Goal: Task Accomplishment & Management: Complete application form

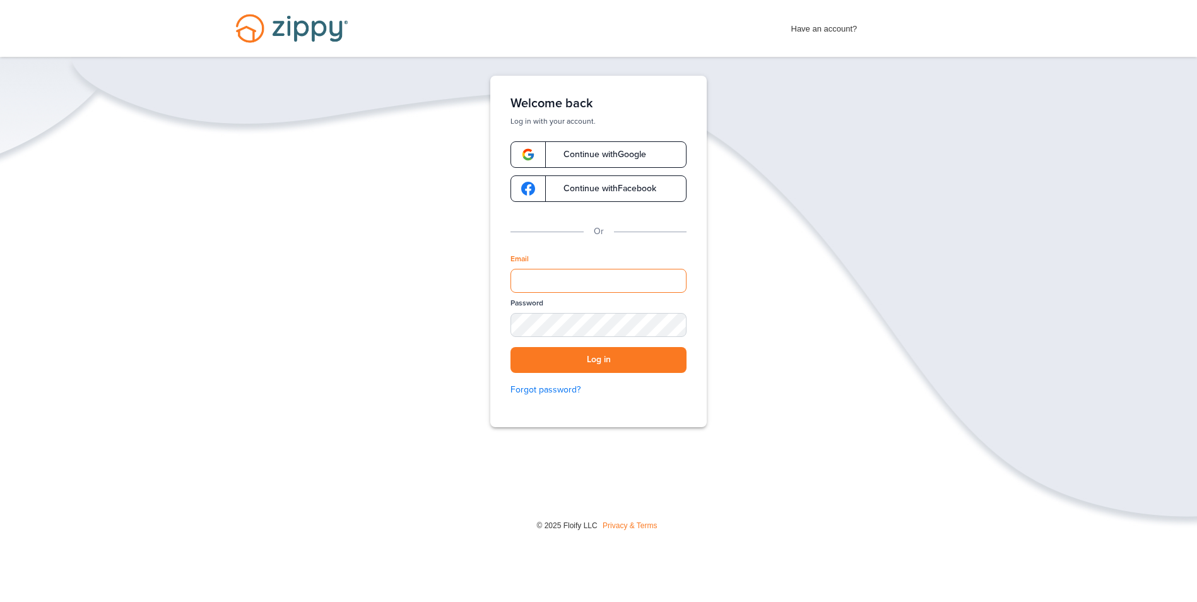
click at [566, 277] on input "Email" at bounding box center [598, 281] width 176 height 24
type input "**********"
drag, startPoint x: 611, startPoint y: 279, endPoint x: 491, endPoint y: 281, distance: 119.9
click at [491, 281] on div "**********" at bounding box center [598, 251] width 216 height 351
click at [510, 347] on button "Log in" at bounding box center [598, 360] width 176 height 26
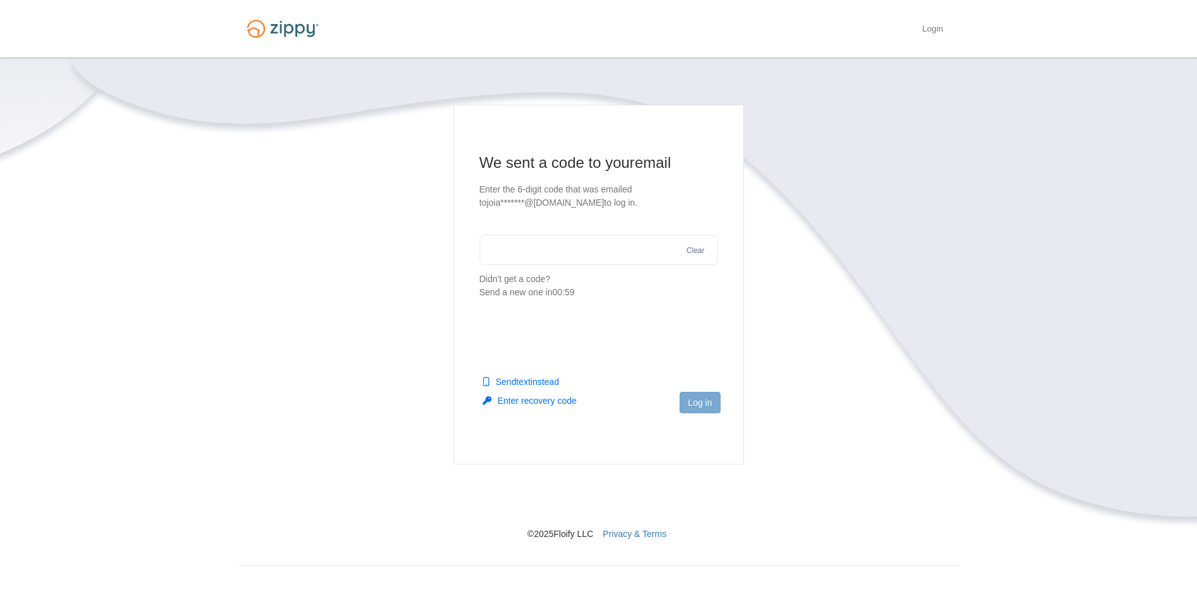
click at [553, 258] on input "text" at bounding box center [598, 250] width 238 height 30
click at [522, 381] on button "Send text instead" at bounding box center [521, 381] width 76 height 13
click at [562, 256] on input "text" at bounding box center [598, 250] width 238 height 30
type input "******"
click at [712, 404] on button "Log in" at bounding box center [699, 402] width 40 height 21
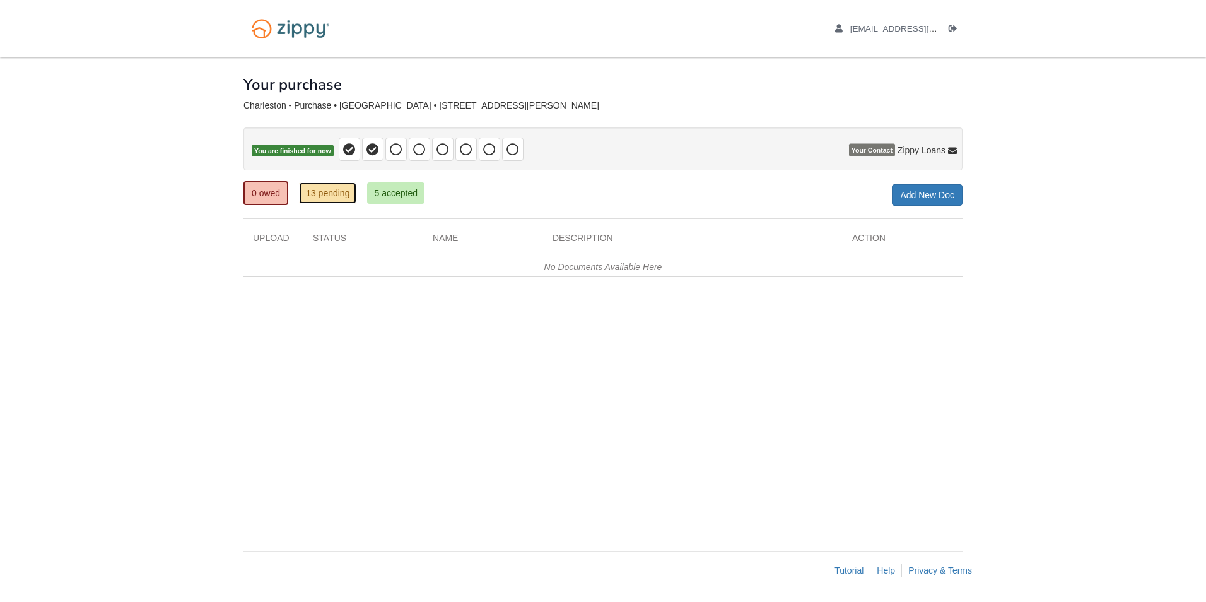
click at [338, 199] on link "13 pending" at bounding box center [327, 192] width 57 height 21
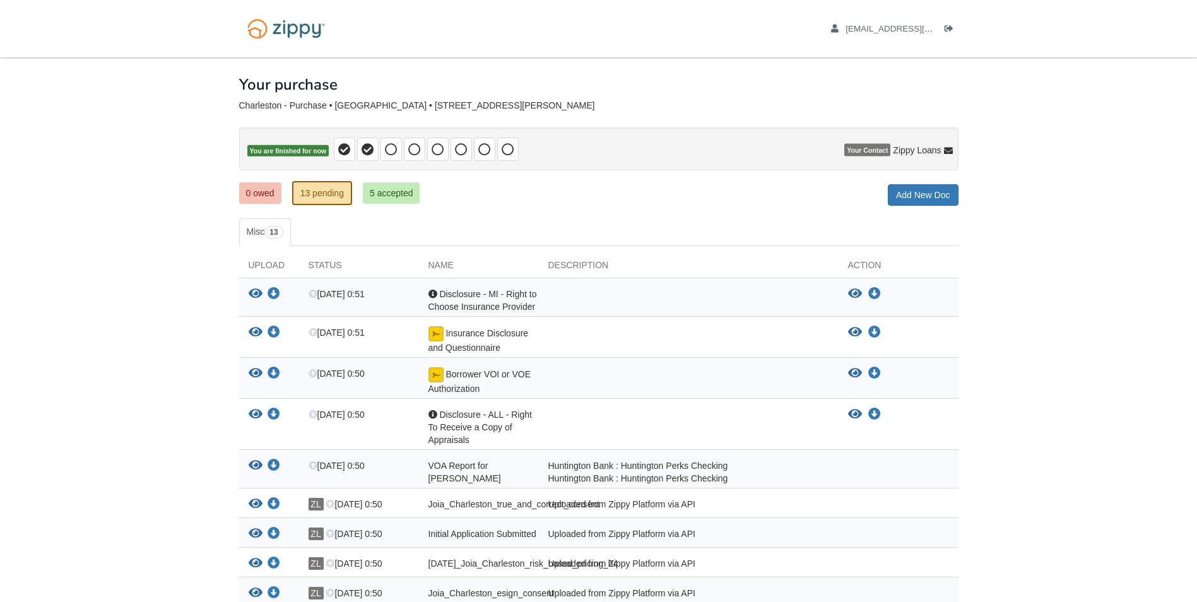
click at [462, 300] on div "Acknowledgement Disclosure - MI - Right to Choose Insurance Provider" at bounding box center [479, 300] width 120 height 25
drag, startPoint x: 462, startPoint y: 300, endPoint x: 505, endPoint y: 309, distance: 44.4
click at [505, 309] on span "Disclosure - MI - Right to Choose Insurance Provider" at bounding box center [482, 300] width 109 height 23
drag, startPoint x: 505, startPoint y: 309, endPoint x: 497, endPoint y: 310, distance: 8.3
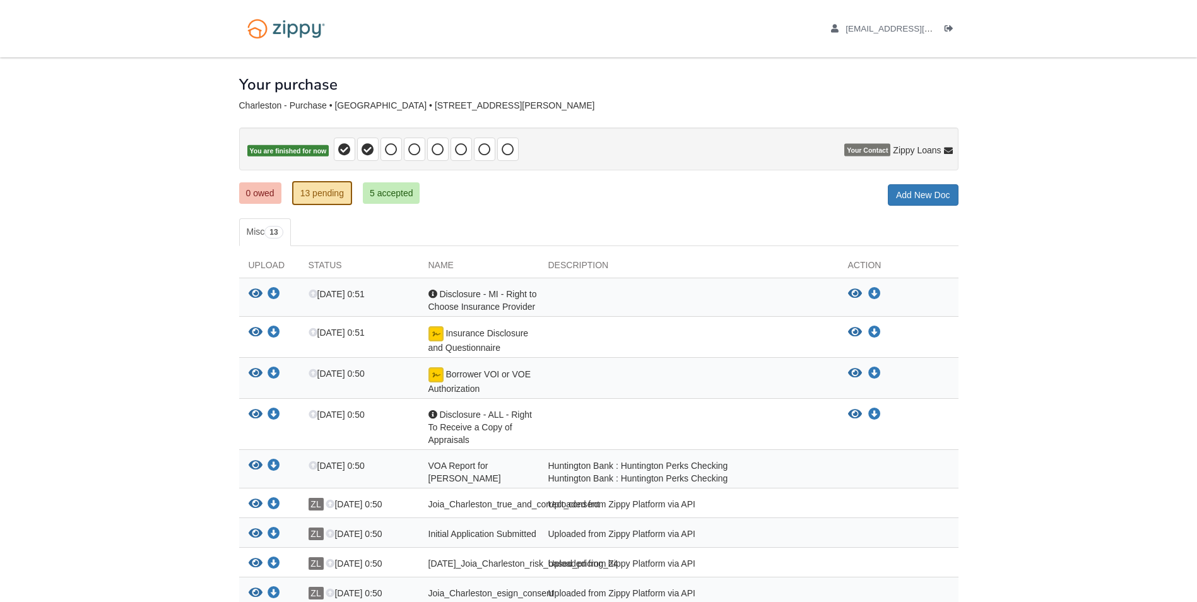
click at [502, 310] on span "Disclosure - MI - Right to Choose Insurance Provider" at bounding box center [482, 300] width 109 height 23
click at [258, 290] on icon "View Disclosure - MI - Right to Choose Insurance Provider" at bounding box center [256, 294] width 14 height 13
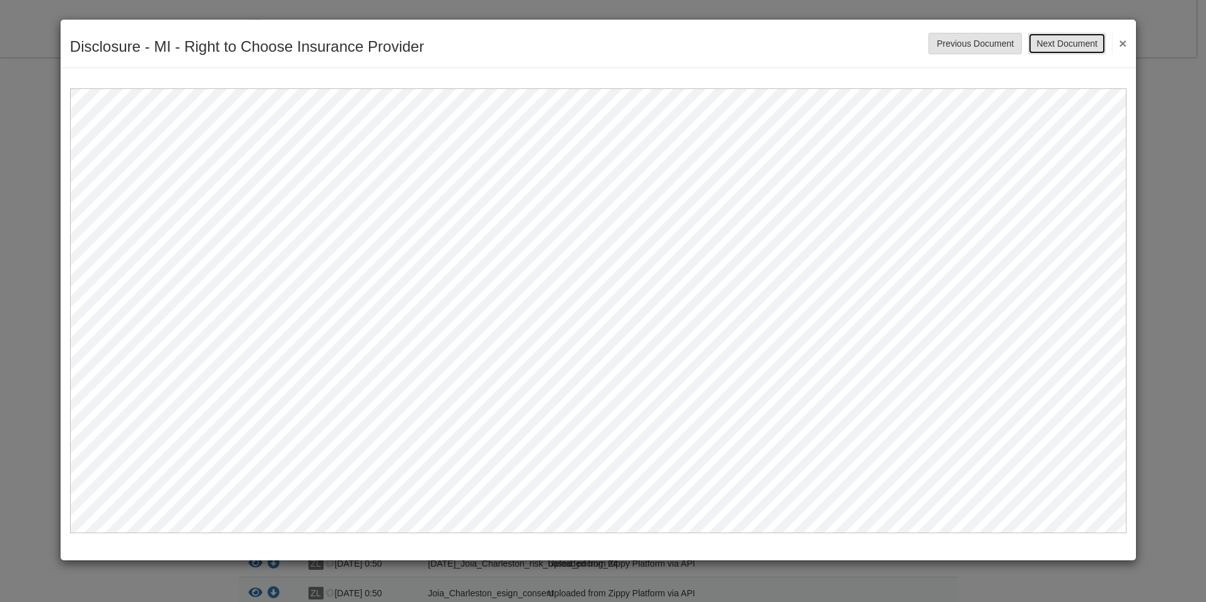
click at [1069, 49] on button "Next Document" at bounding box center [1066, 43] width 77 height 21
click at [1057, 45] on button "Next Document" at bounding box center [1066, 43] width 77 height 21
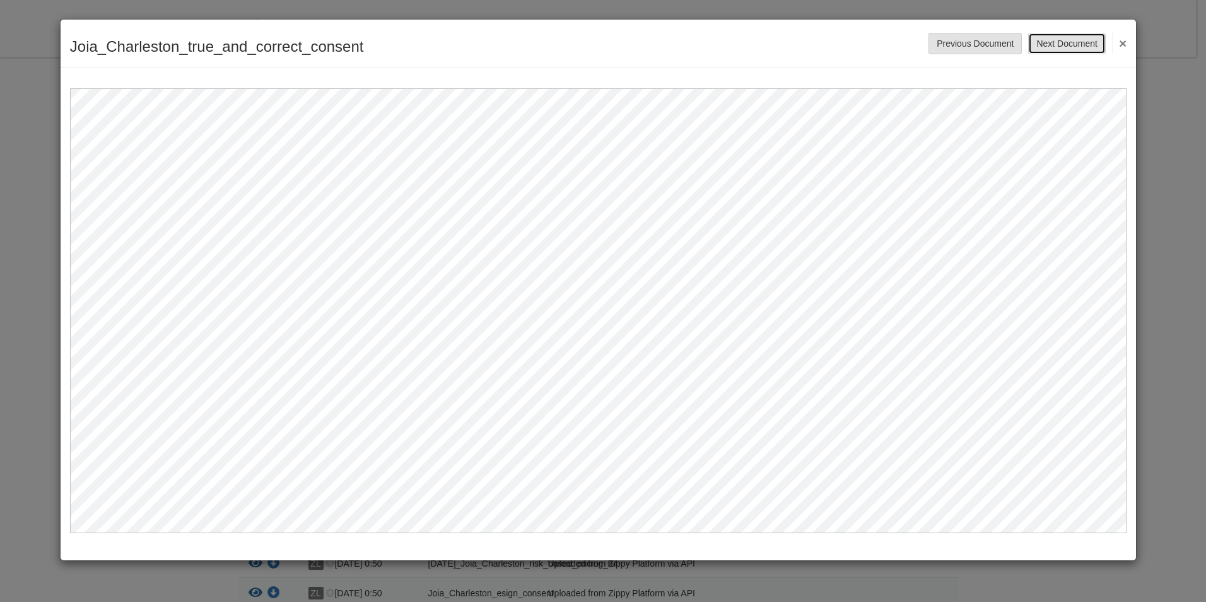
click at [1058, 43] on button "Next Document" at bounding box center [1066, 43] width 77 height 21
click at [1078, 44] on button "Next Document" at bounding box center [1066, 43] width 77 height 21
click at [1077, 43] on button "Next Document" at bounding box center [1066, 43] width 77 height 21
click at [1045, 42] on button "Next Document" at bounding box center [1066, 43] width 77 height 21
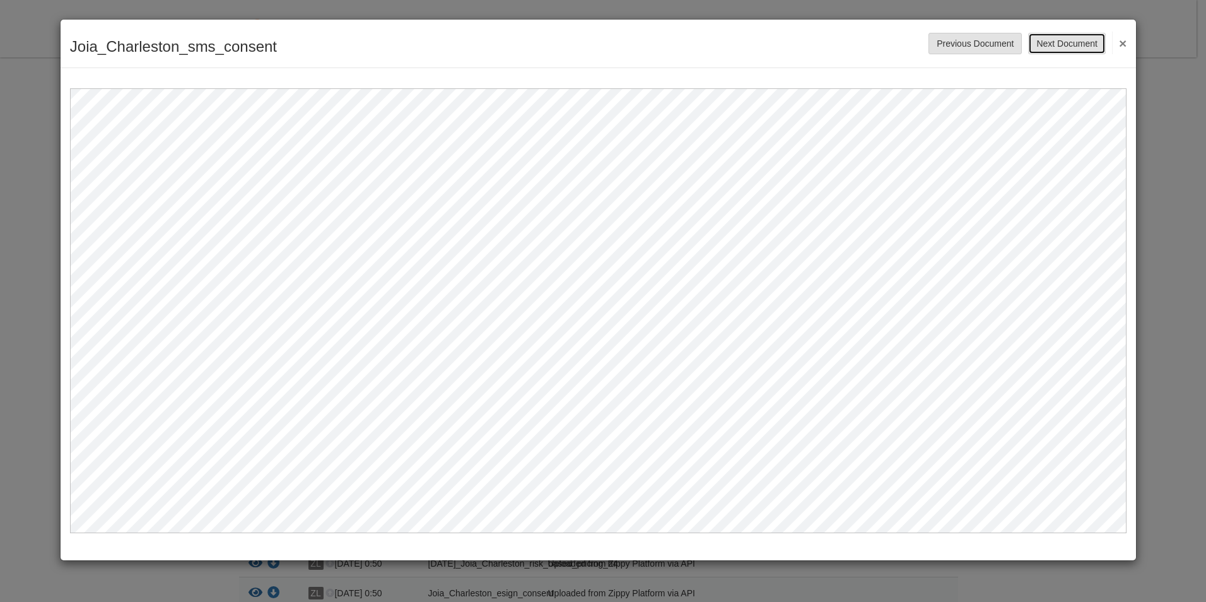
click at [1045, 42] on button "Next Document" at bounding box center [1066, 43] width 77 height 21
click at [1057, 47] on button "Next Document" at bounding box center [1066, 43] width 77 height 21
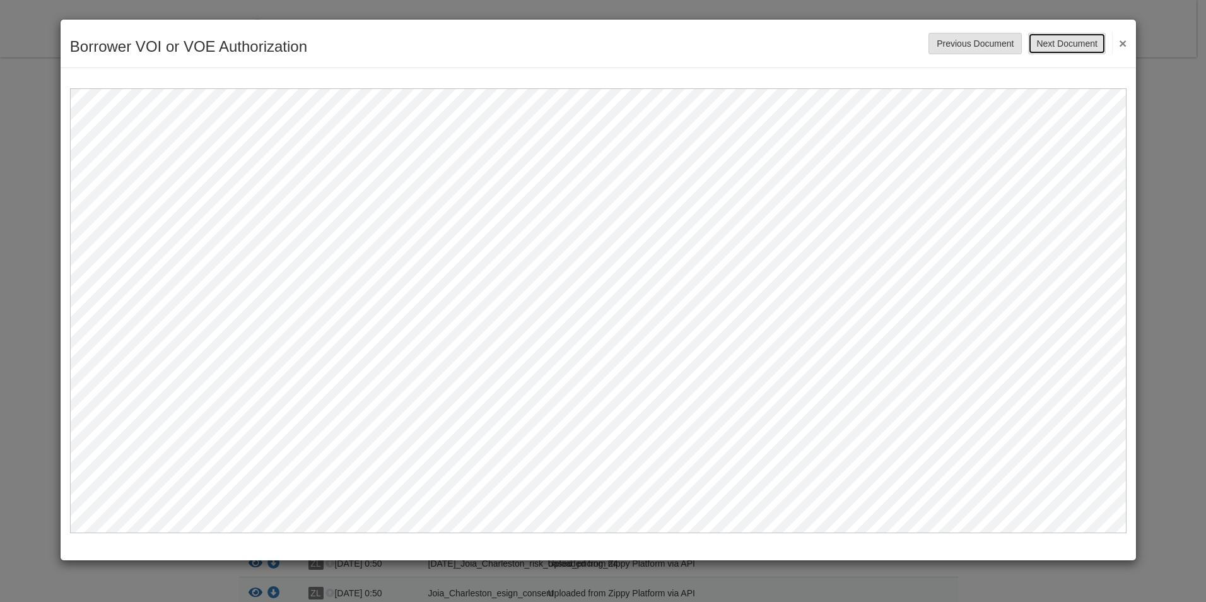
click at [1057, 50] on button "Next Document" at bounding box center [1066, 43] width 77 height 21
click at [1079, 51] on button "Next Document" at bounding box center [1066, 43] width 77 height 21
click at [1079, 50] on button "Next Document" at bounding box center [1066, 43] width 77 height 21
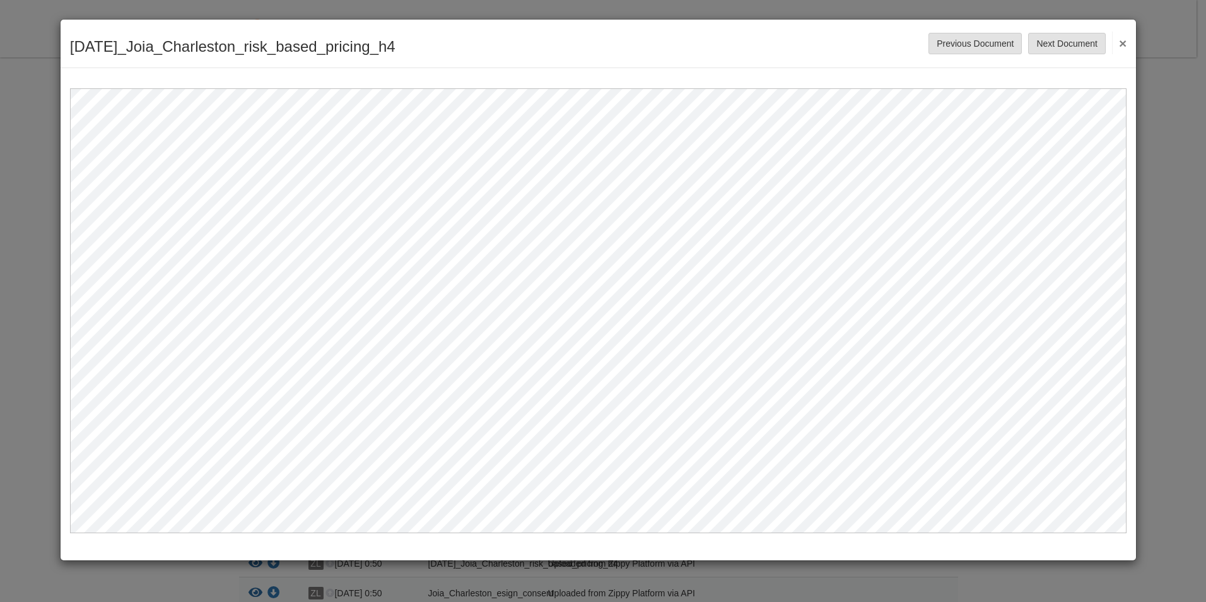
click at [1118, 45] on button "×" at bounding box center [1119, 43] width 15 height 23
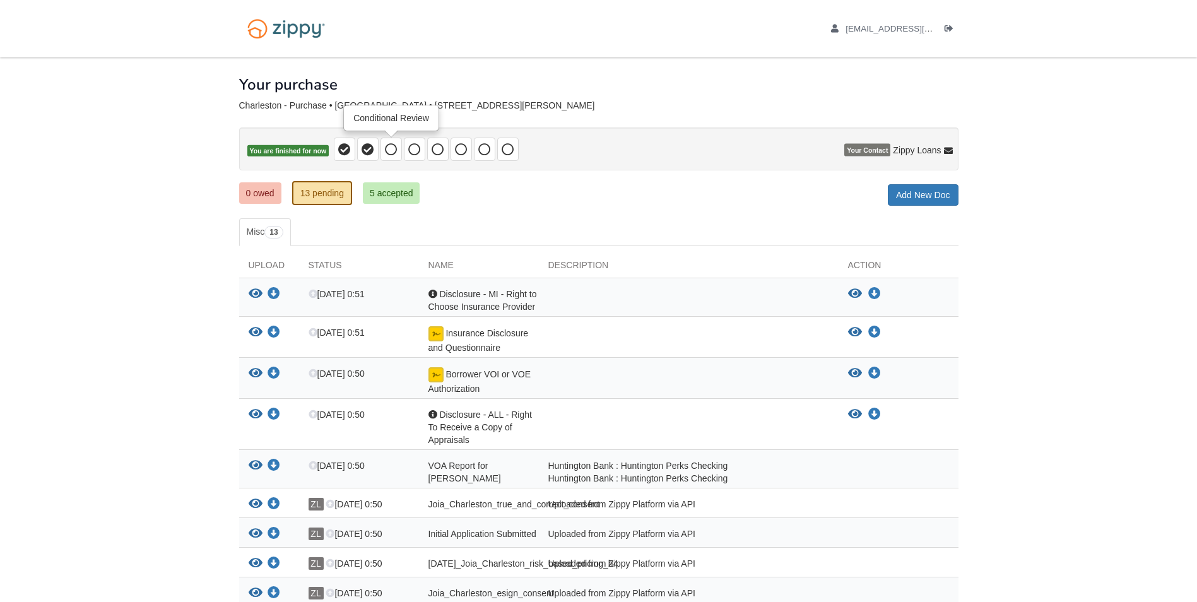
click at [391, 151] on icon at bounding box center [391, 149] width 13 height 13
click at [408, 146] on span at bounding box center [414, 149] width 21 height 23
click at [429, 145] on span at bounding box center [437, 149] width 21 height 23
click at [454, 146] on span at bounding box center [460, 149] width 21 height 23
click at [470, 144] on span at bounding box center [460, 149] width 21 height 23
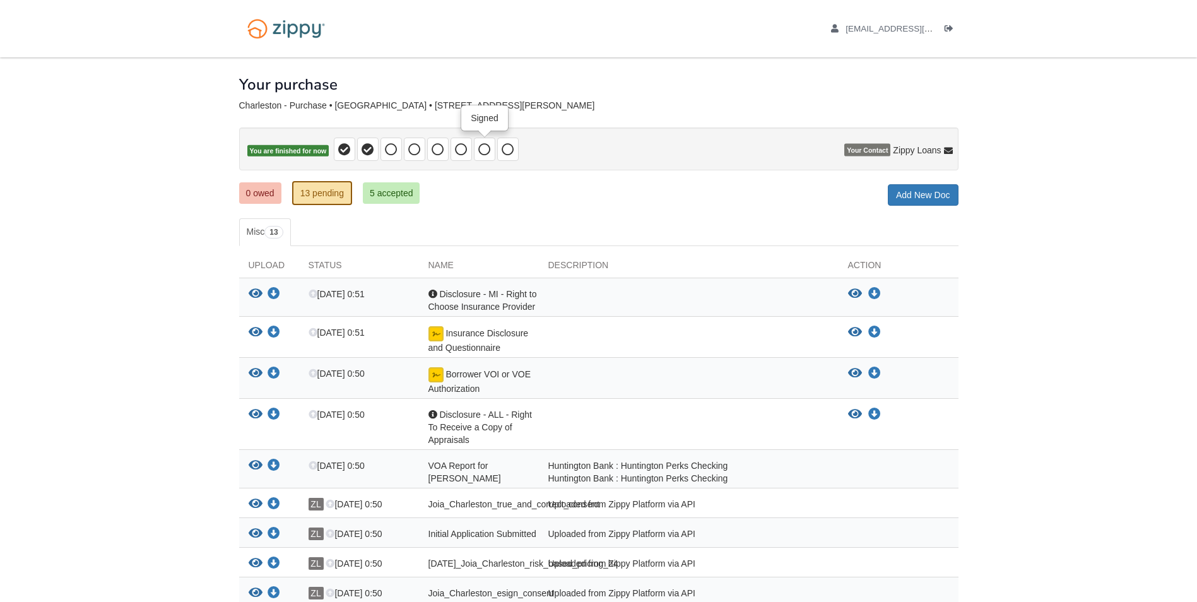
click at [480, 145] on icon at bounding box center [484, 149] width 13 height 13
click at [499, 145] on span at bounding box center [507, 149] width 21 height 23
